Goal: Navigation & Orientation: Find specific page/section

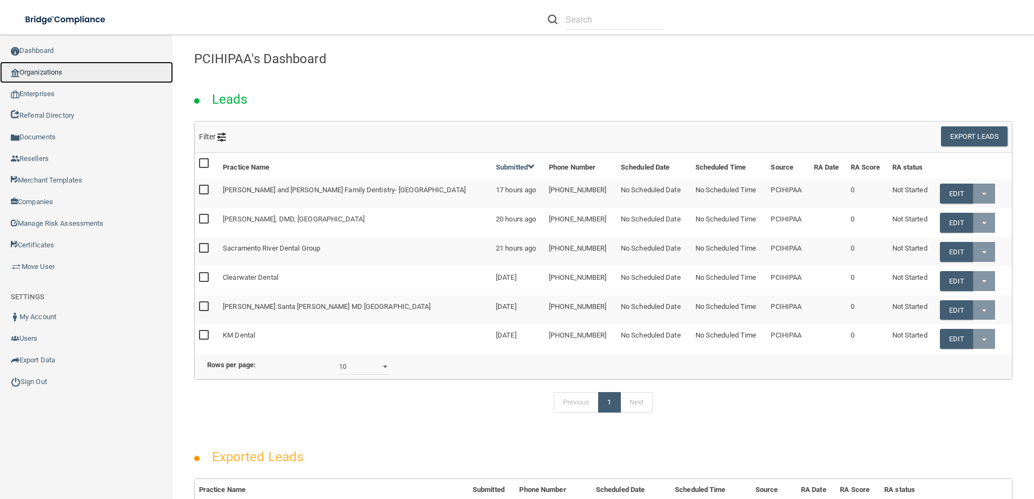
click at [52, 72] on link "Organizations" at bounding box center [86, 73] width 173 height 22
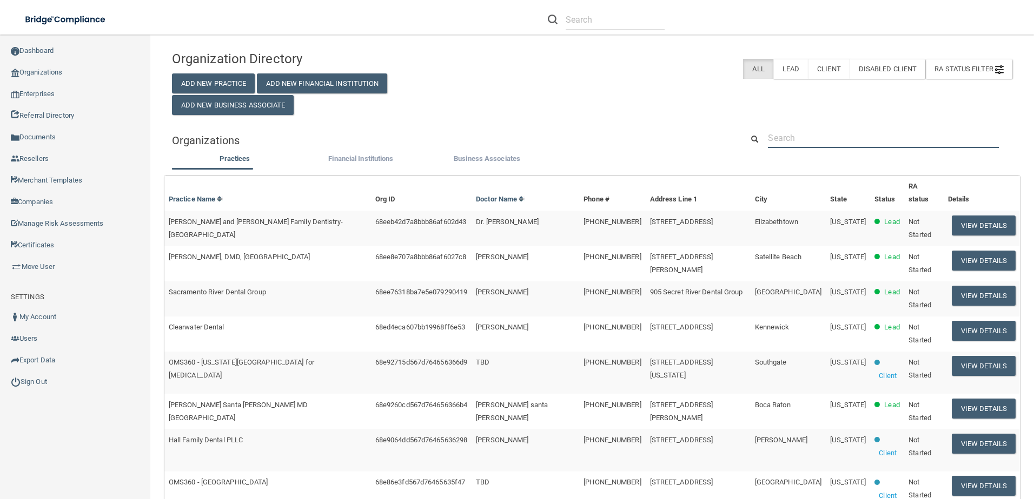
click at [847, 132] on input "text" at bounding box center [883, 138] width 231 height 20
click at [50, 91] on link "Enterprises" at bounding box center [75, 94] width 151 height 22
